Goal: Task Accomplishment & Management: Manage account settings

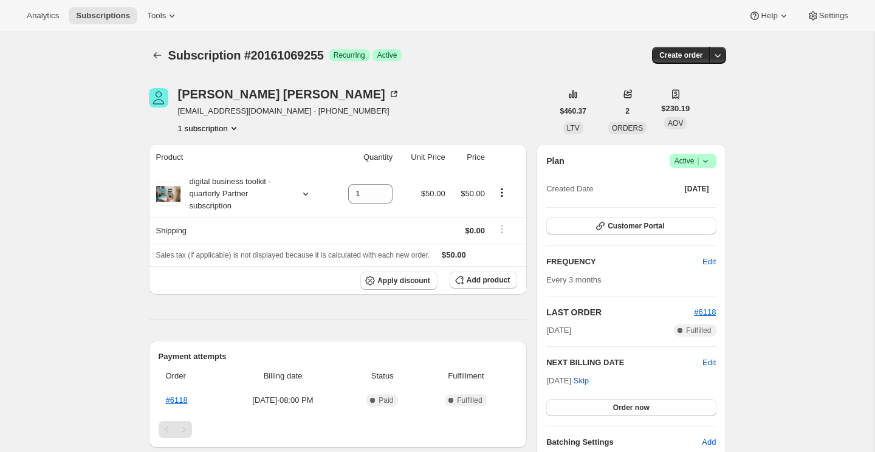
click at [701, 162] on icon at bounding box center [705, 161] width 12 height 12
click at [695, 200] on span "Cancel subscription" at bounding box center [689, 204] width 69 height 9
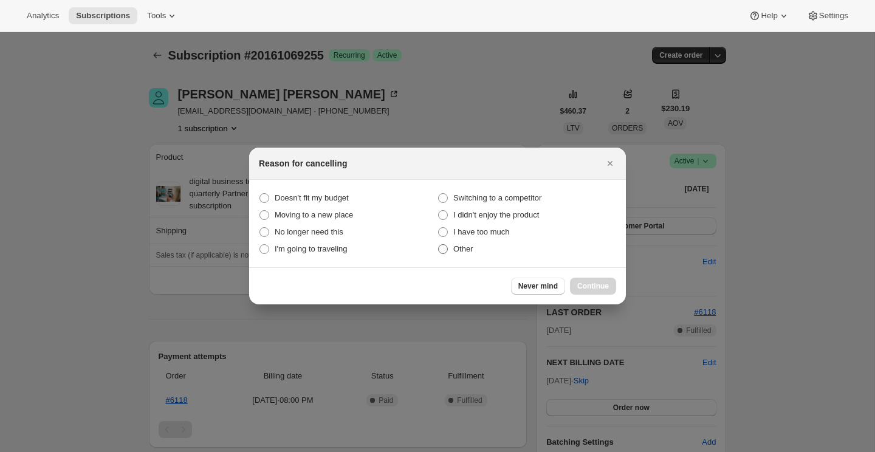
click at [465, 254] on span "Other" at bounding box center [463, 249] width 20 height 12
click at [438, 245] on input "Other" at bounding box center [438, 244] width 1 height 1
radio input "true"
click at [610, 284] on button "Continue" at bounding box center [593, 286] width 46 height 17
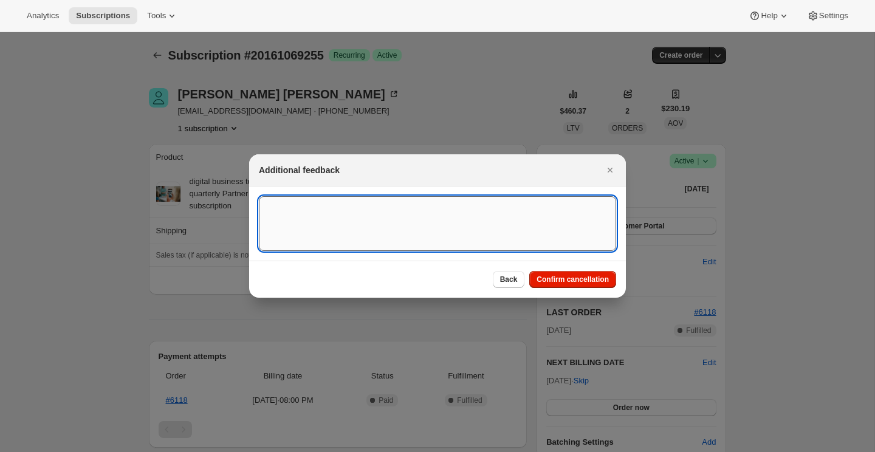
click at [463, 214] on textarea ":rbk:" at bounding box center [437, 223] width 357 height 55
type textarea "Customer Cancelled"
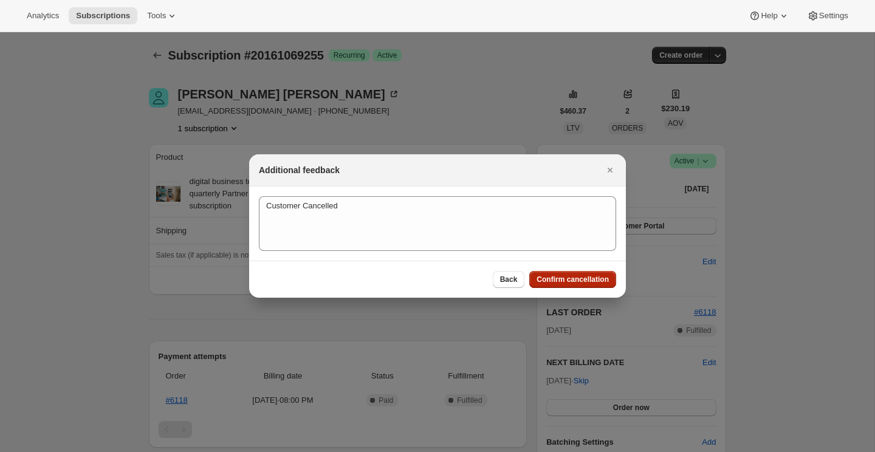
click at [551, 283] on span "Confirm cancellation" at bounding box center [572, 279] width 72 height 10
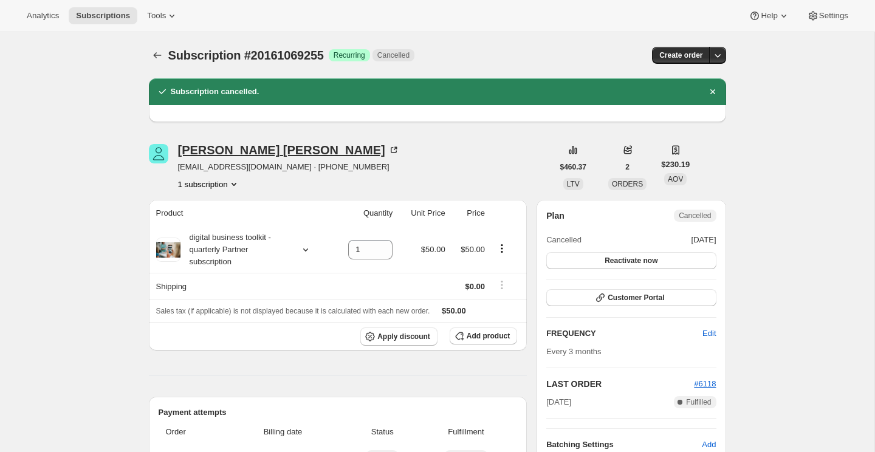
click at [224, 153] on div "Ronda Lackner" at bounding box center [289, 150] width 222 height 12
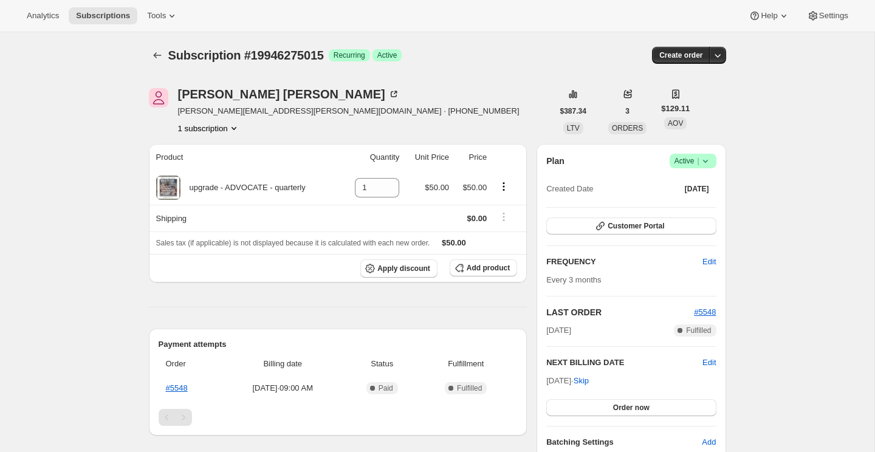
click at [699, 163] on icon at bounding box center [705, 161] width 12 height 12
click at [700, 201] on span "Cancel subscription" at bounding box center [689, 204] width 69 height 9
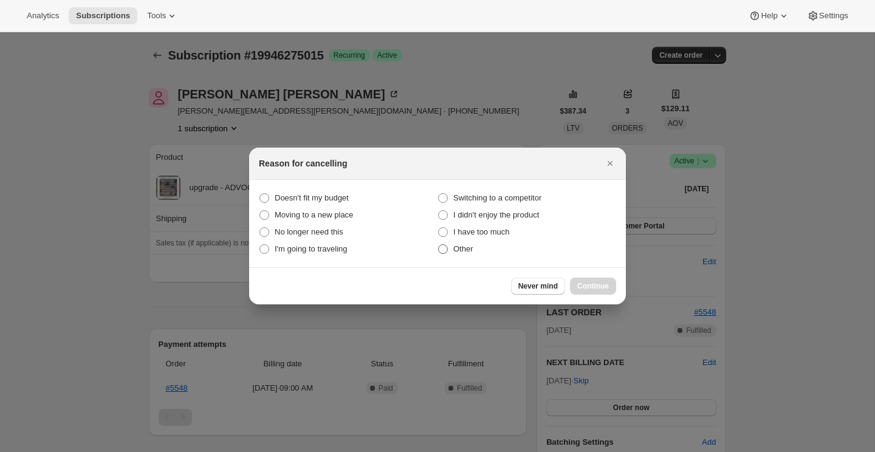
click at [469, 249] on span "Other" at bounding box center [463, 248] width 20 height 9
click at [438, 245] on input "Other" at bounding box center [438, 244] width 1 height 1
radio input "true"
click at [576, 270] on div "Never mind Continue" at bounding box center [437, 285] width 377 height 37
click at [581, 278] on button "Continue" at bounding box center [593, 286] width 46 height 17
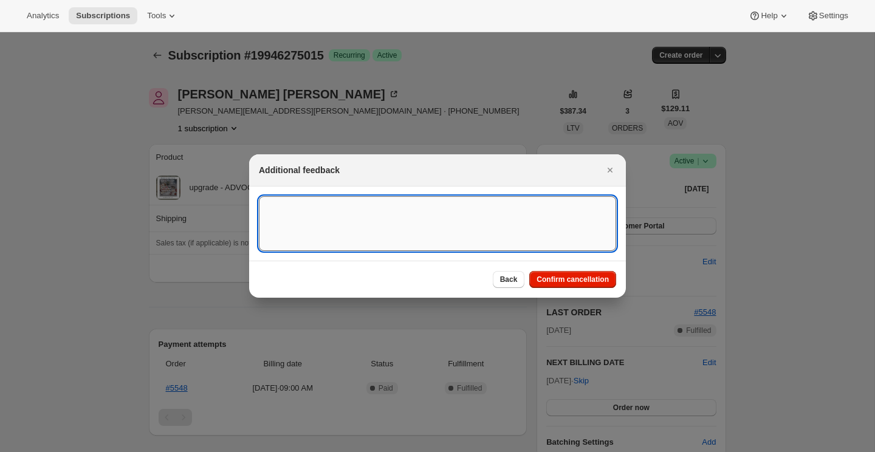
click at [541, 240] on textarea ":rbj:" at bounding box center [437, 223] width 357 height 55
click at [596, 288] on div "Back Confirm cancellation" at bounding box center [437, 279] width 377 height 37
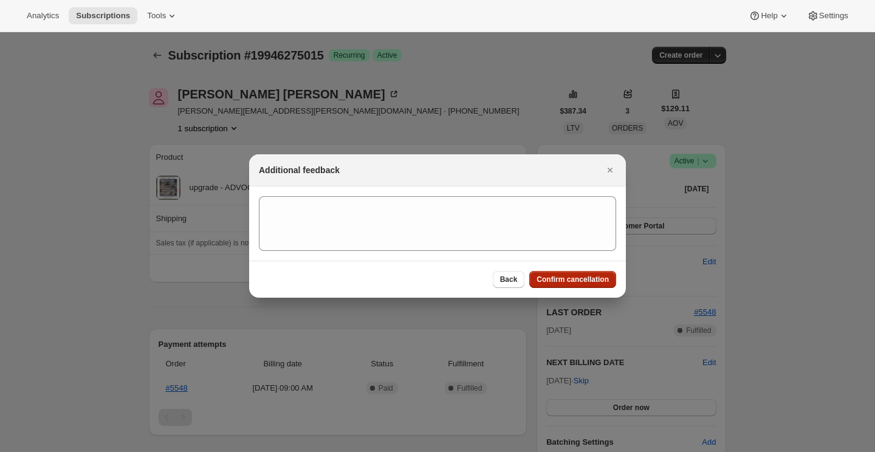
click at [592, 279] on span "Confirm cancellation" at bounding box center [572, 279] width 72 height 10
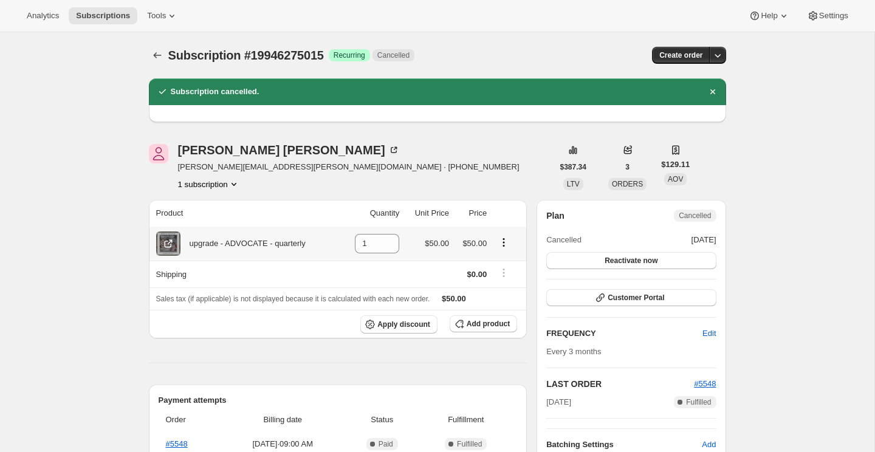
click at [506, 241] on icon "Product actions" at bounding box center [503, 242] width 12 height 12
click at [227, 238] on div "upgrade - ADVOCATE - quarterly" at bounding box center [242, 243] width 125 height 12
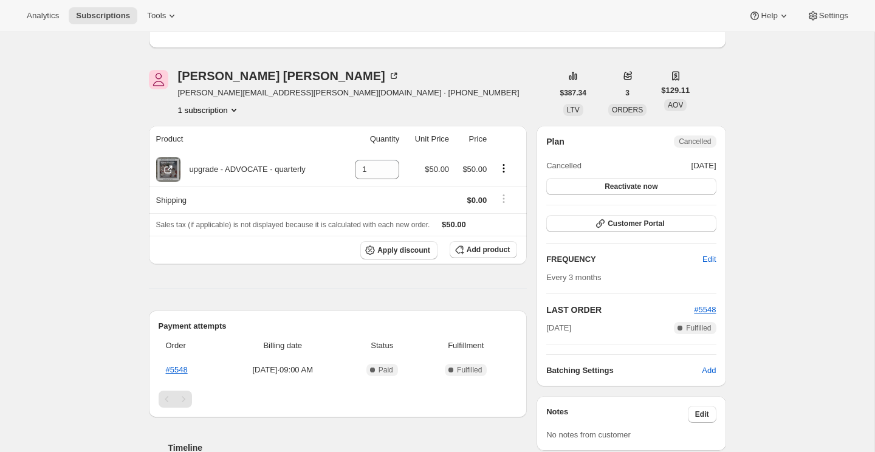
scroll to position [116, 0]
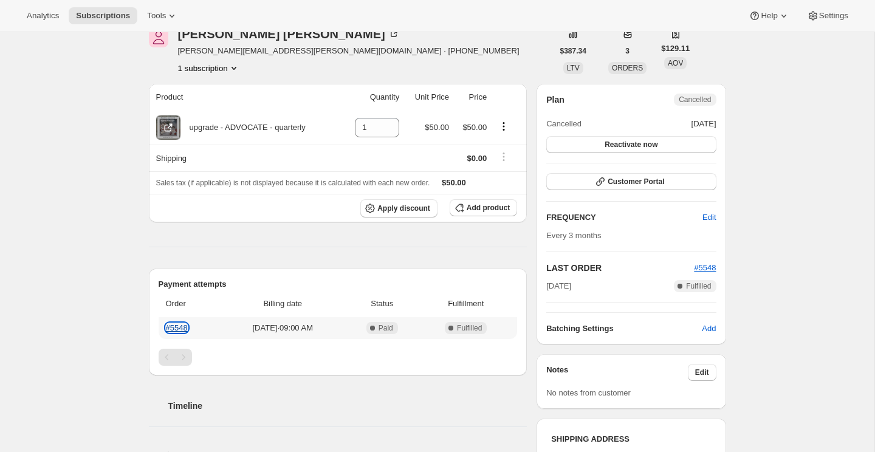
click at [174, 329] on link "#5548" at bounding box center [177, 327] width 22 height 9
